Goal: Transaction & Acquisition: Obtain resource

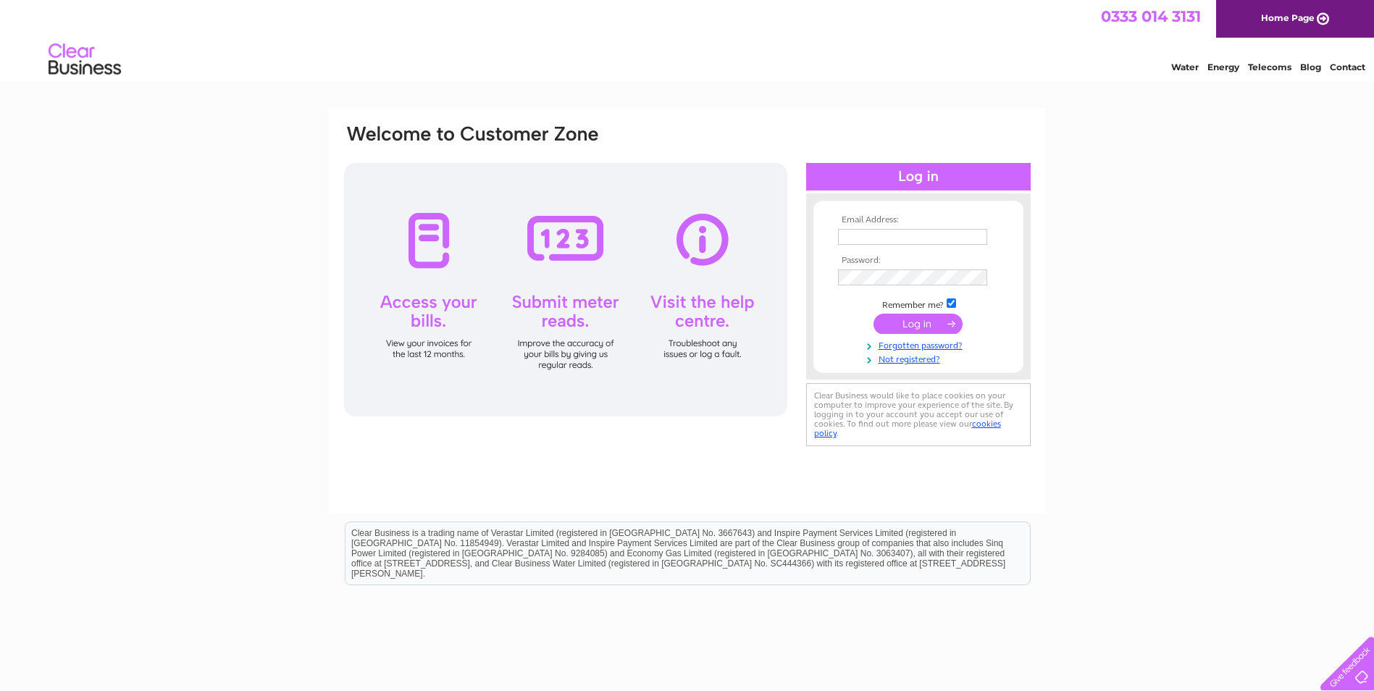
type input "[EMAIL_ADDRESS][DOMAIN_NAME]"
click at [930, 323] on input "submit" at bounding box center [918, 324] width 89 height 20
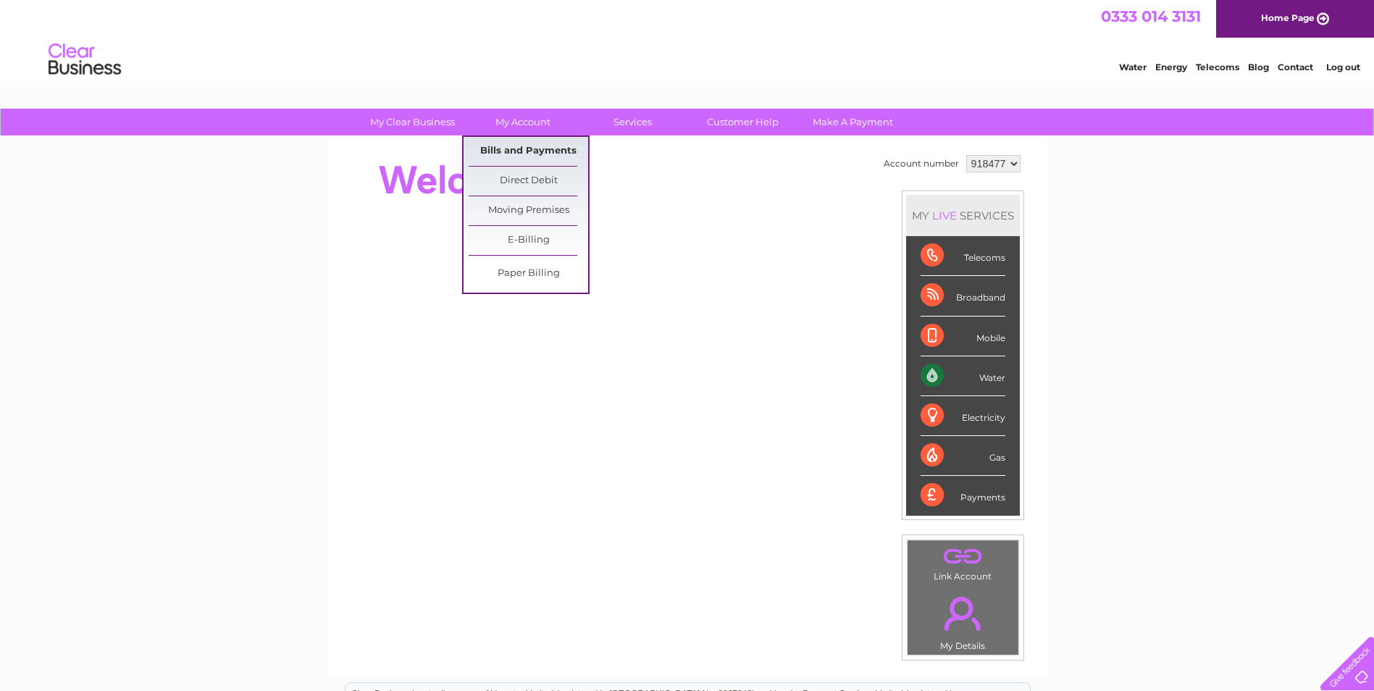
click at [534, 145] on link "Bills and Payments" at bounding box center [529, 151] width 120 height 29
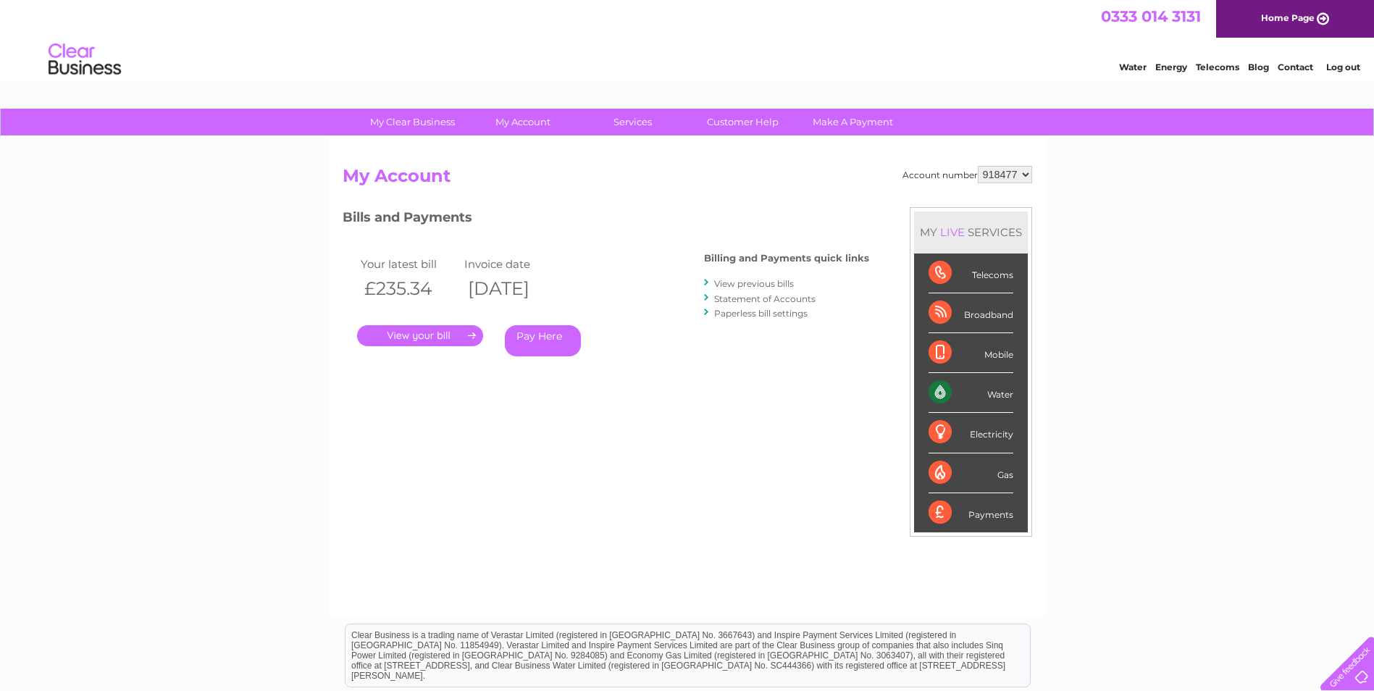
click at [456, 338] on link "." at bounding box center [420, 335] width 126 height 21
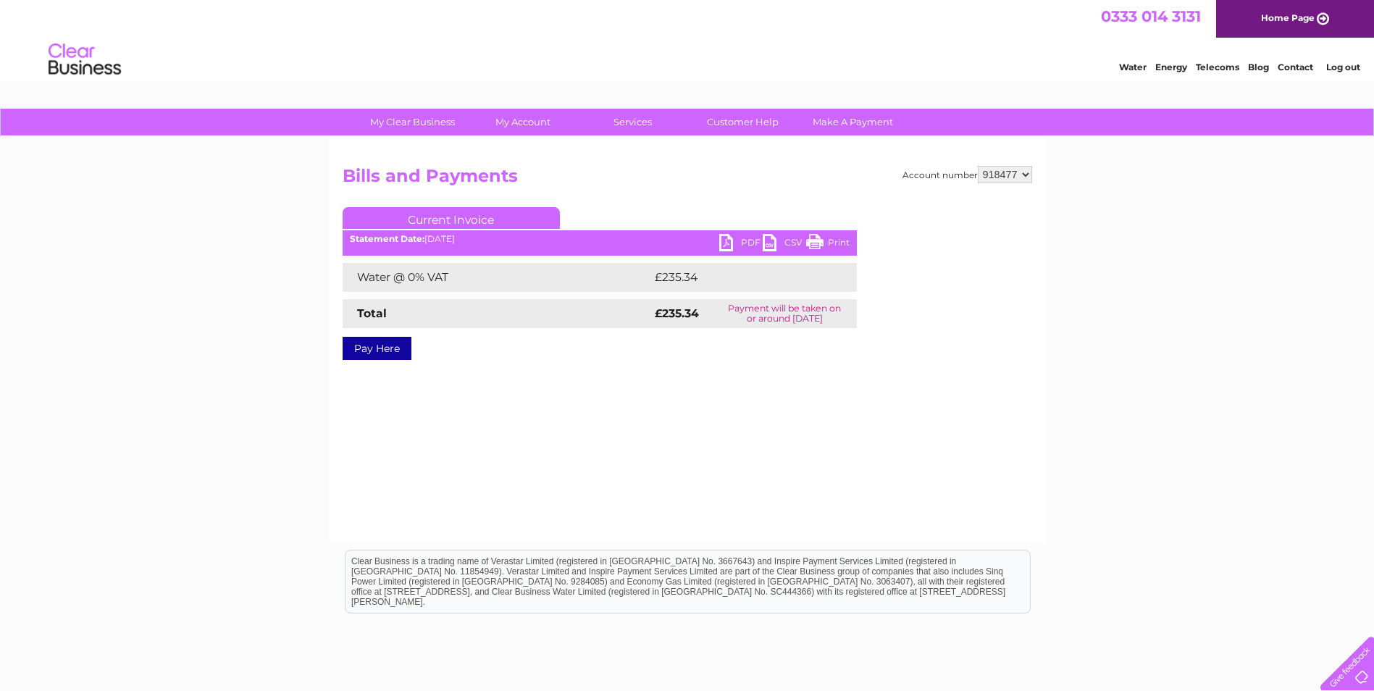
click at [738, 238] on link "PDF" at bounding box center [740, 244] width 43 height 21
